Goal: Task Accomplishment & Management: Complete application form

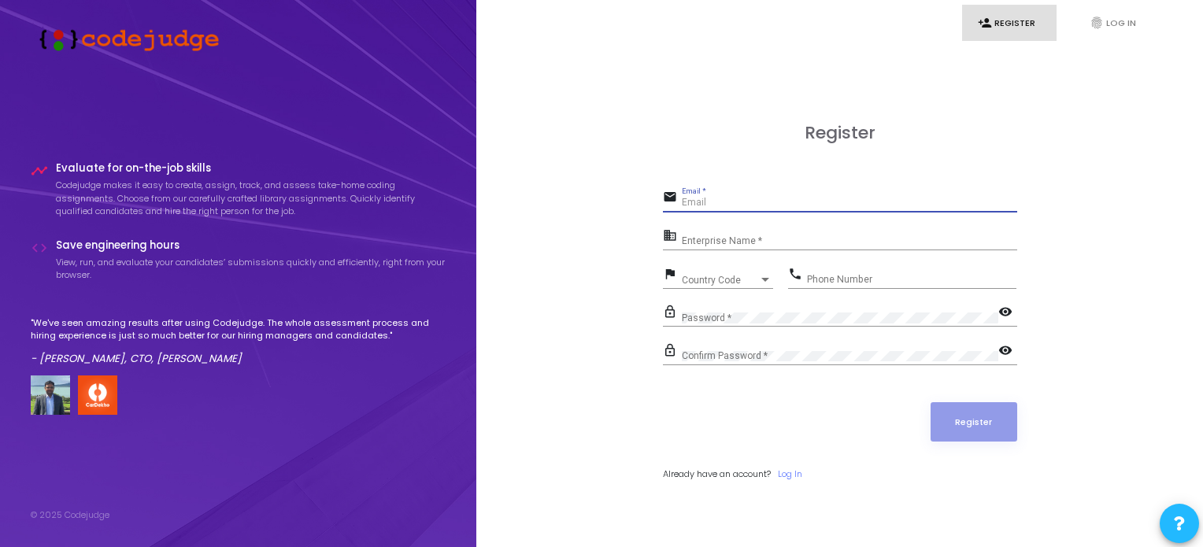
click at [730, 204] on input "Email *" at bounding box center [849, 203] width 335 height 11
type input "h.harshit.singh01@gmail.com"
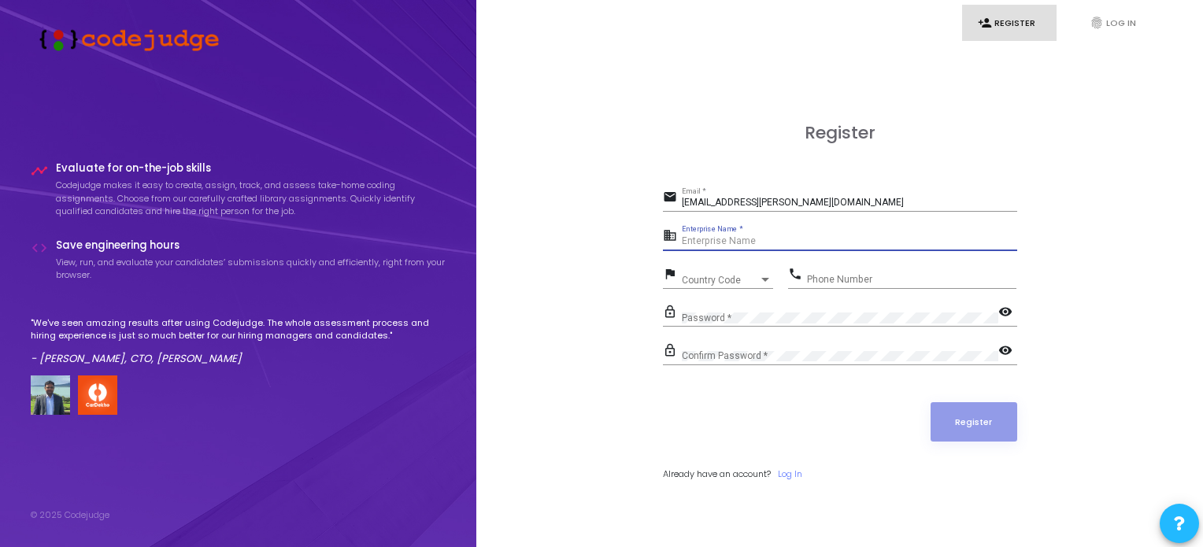
click at [737, 238] on input "Enterprise Name *" at bounding box center [849, 241] width 335 height 11
click at [705, 273] on div "Country Code Country Code" at bounding box center [727, 277] width 91 height 24
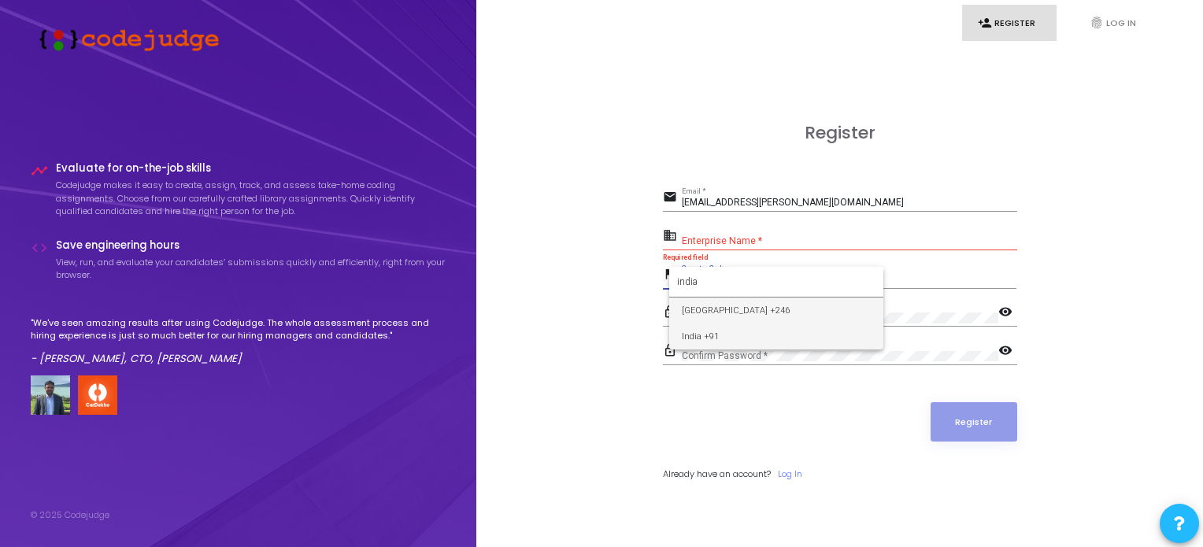
type input "india"
click at [730, 333] on span "India +91" at bounding box center [776, 337] width 189 height 26
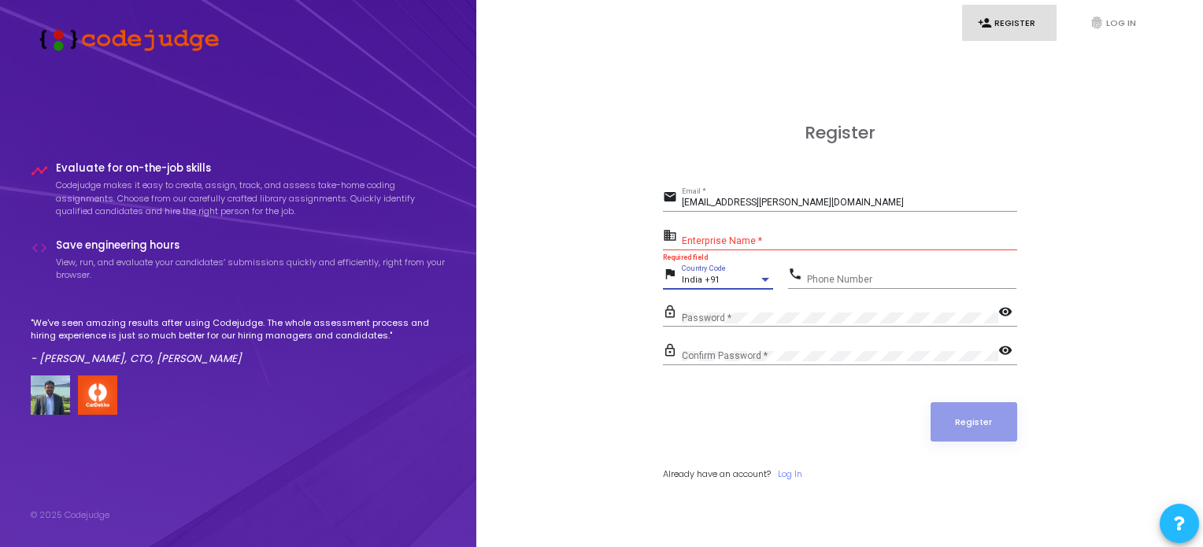
click at [785, 238] on input "Enterprise Name *" at bounding box center [849, 241] width 335 height 11
paste input "yoneer"
type input "Payoneer"
click at [899, 273] on div "Phone Number" at bounding box center [911, 276] width 209 height 24
type input "8173084636"
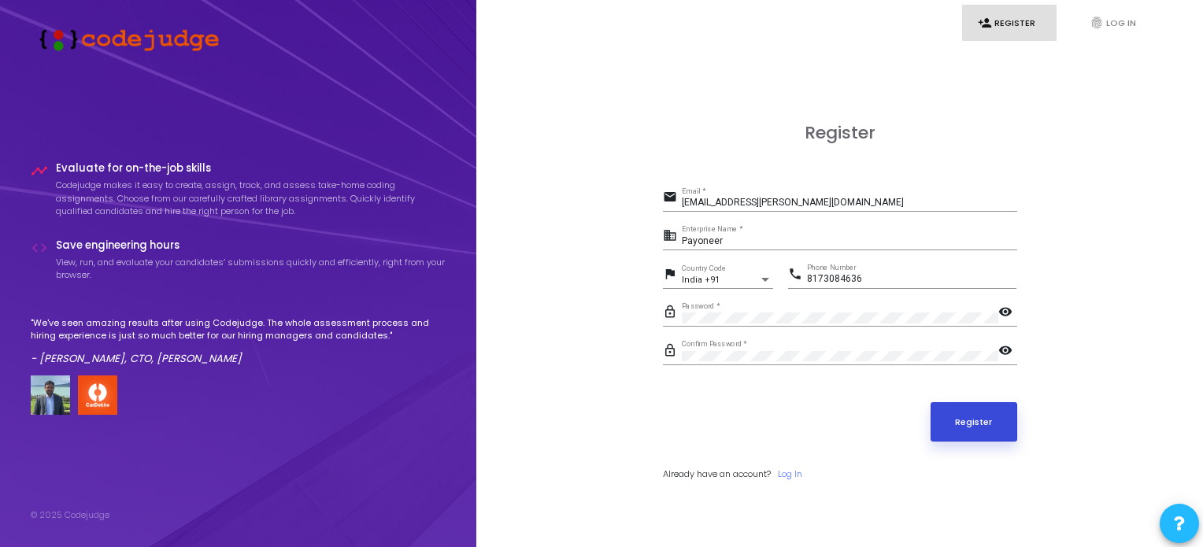
click at [996, 415] on button "Register" at bounding box center [974, 421] width 87 height 39
click at [696, 383] on form "email h.harshit.singh01@gmail.com Email * business Payoneer Enterprise Name * f…" at bounding box center [840, 334] width 354 height 294
click at [877, 204] on input "h.harshit.singh01@gmail.com" at bounding box center [849, 203] width 335 height 11
type input "h.harshit.singh01@gmail.com"
click at [931, 402] on button "Register" at bounding box center [974, 421] width 87 height 39
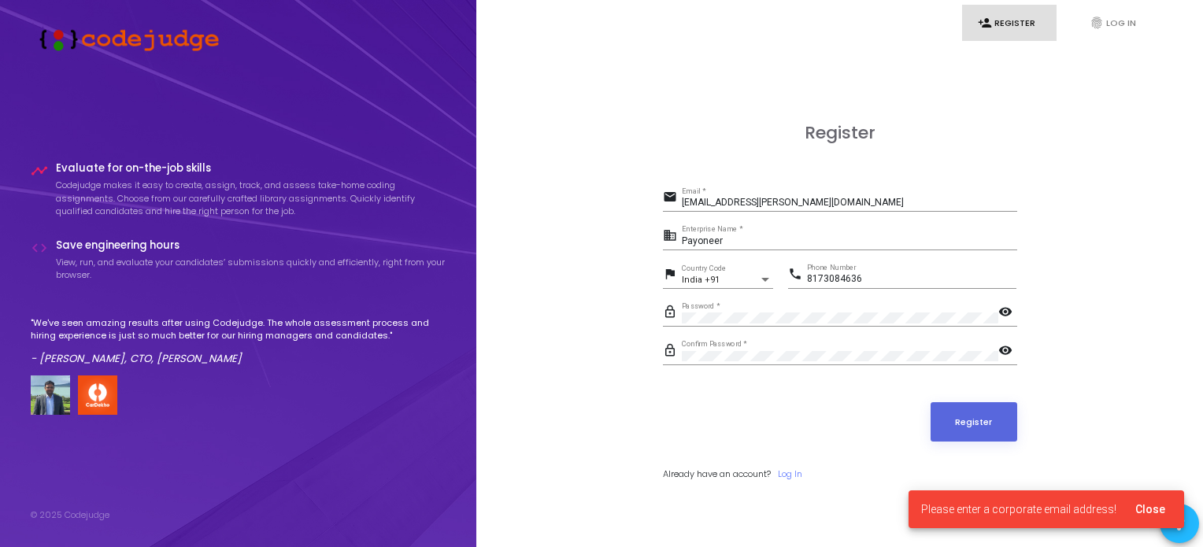
click at [956, 133] on h3 "Register" at bounding box center [840, 133] width 354 height 20
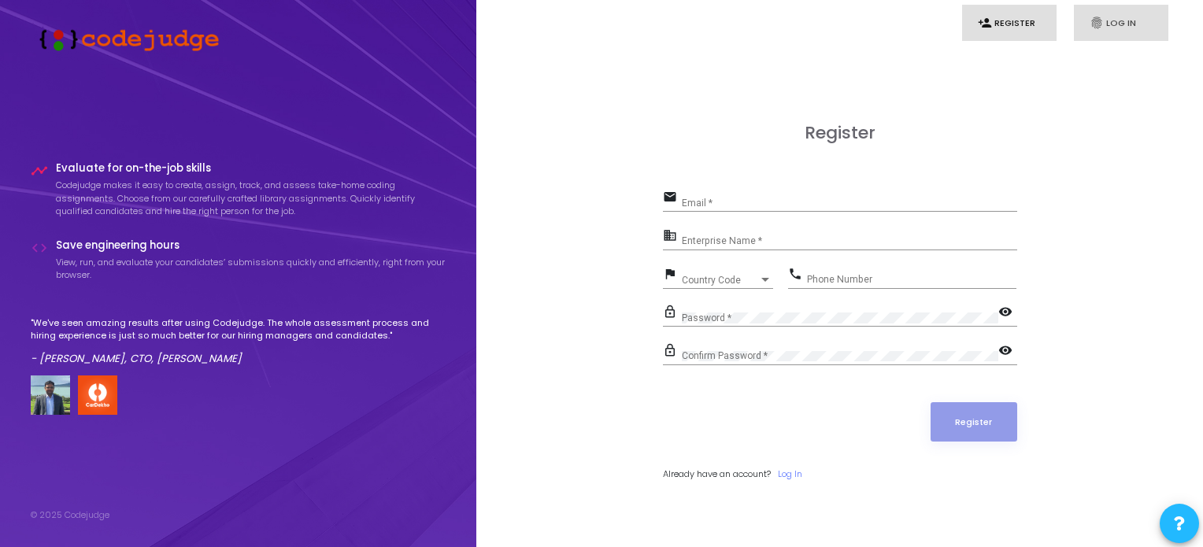
click at [1122, 31] on link "fingerprint Log In" at bounding box center [1121, 23] width 94 height 37
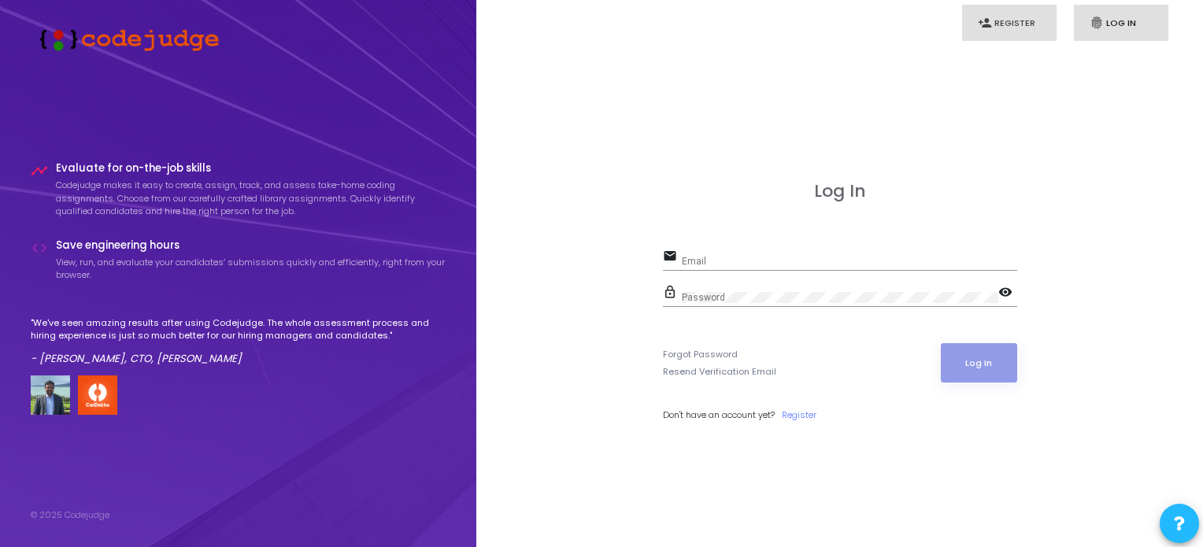
click at [989, 29] on icon "person_add" at bounding box center [985, 23] width 14 height 14
